Goal: Transaction & Acquisition: Purchase product/service

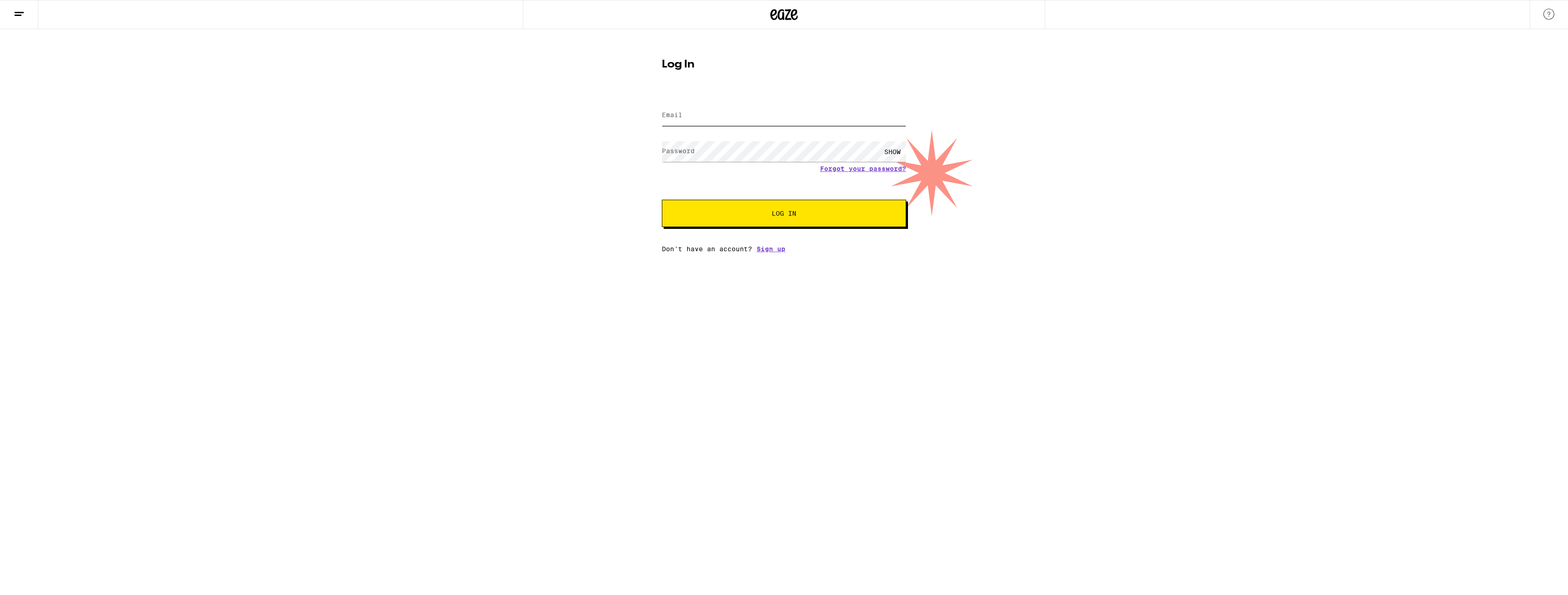
type input "[PERSON_NAME][EMAIL_ADDRESS][DOMAIN_NAME]"
click at [782, 226] on button "Log In" at bounding box center [783, 213] width 244 height 27
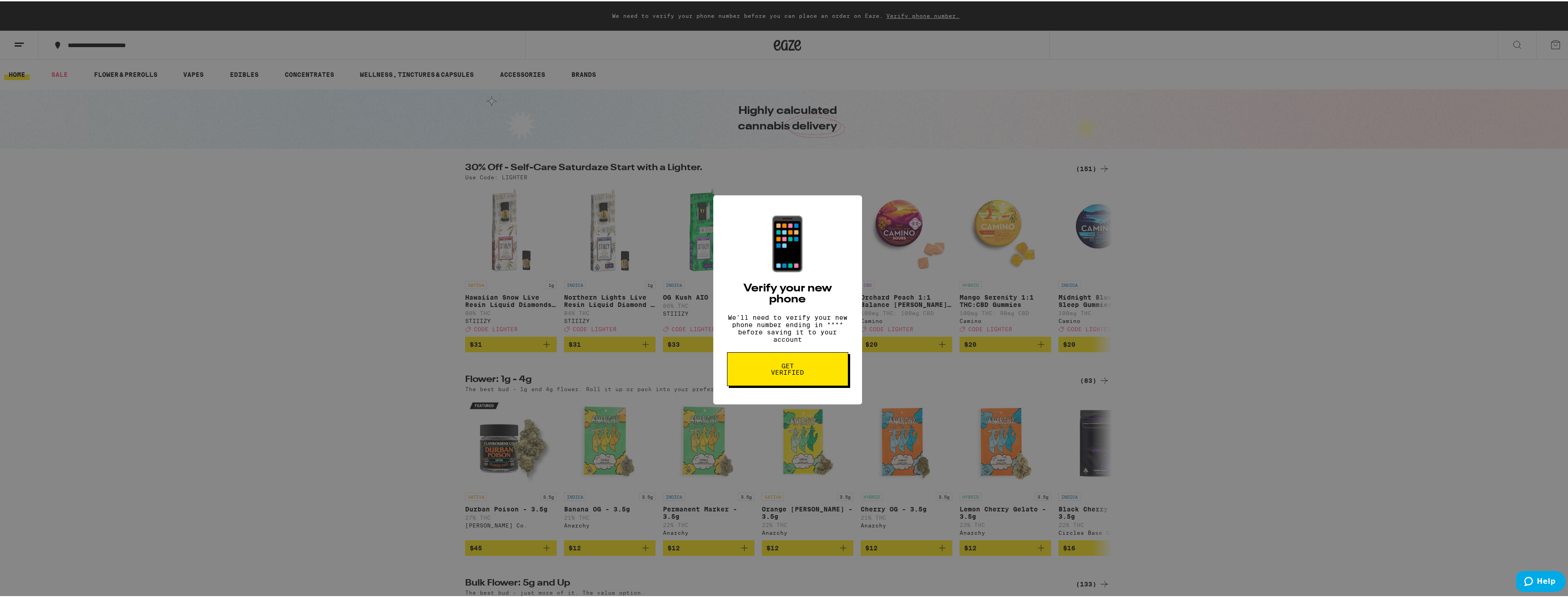
drag, startPoint x: 923, startPoint y: 189, endPoint x: 893, endPoint y: 199, distance: 31.6
click at [922, 190] on div "📱 Verify your new phone We'll need to verify your new phone number ending in **…" at bounding box center [787, 298] width 1575 height 597
